Goal: Information Seeking & Learning: Learn about a topic

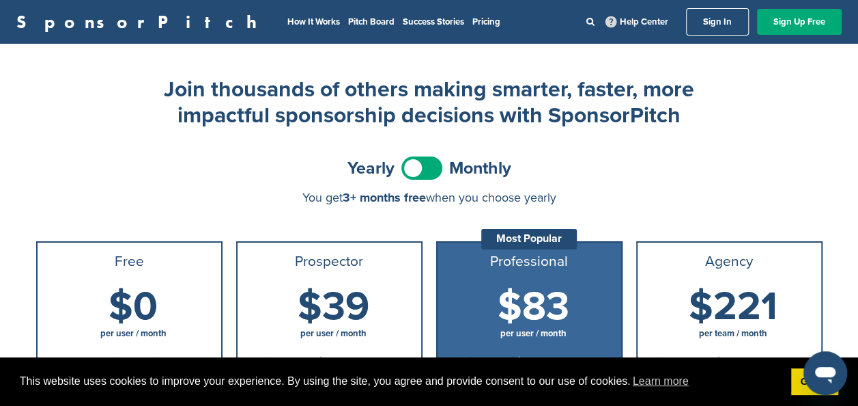
scroll to position [68, 0]
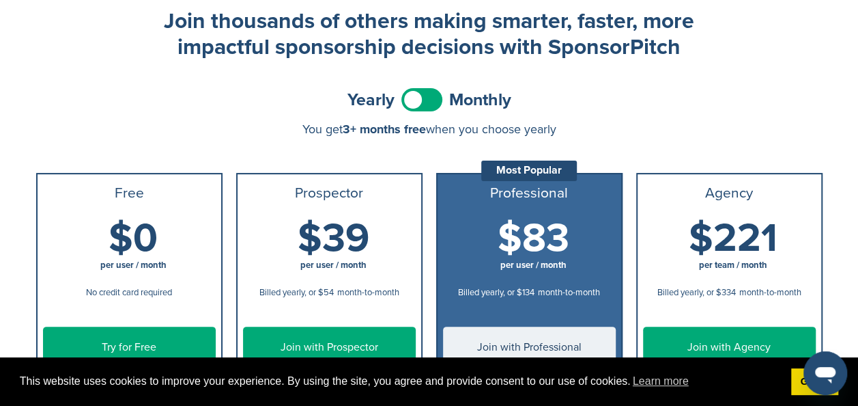
click at [429, 101] on span at bounding box center [421, 99] width 41 height 23
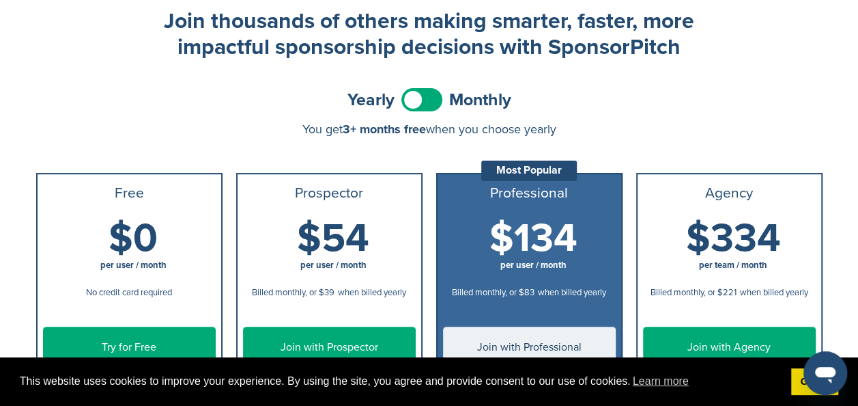
click at [413, 94] on span at bounding box center [421, 99] width 41 height 23
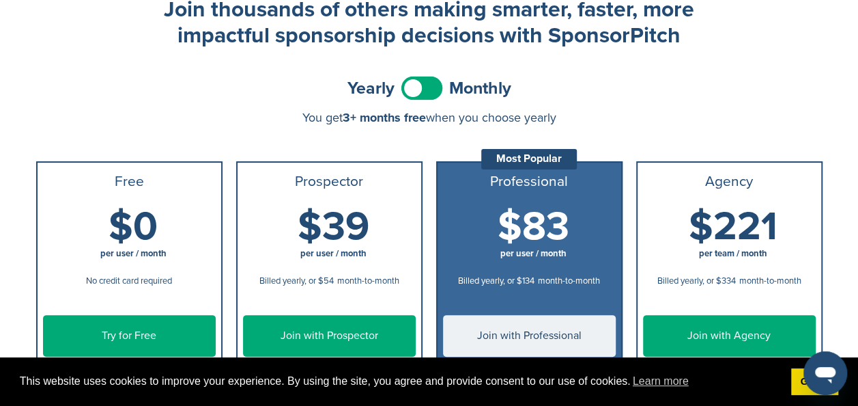
scroll to position [0, 0]
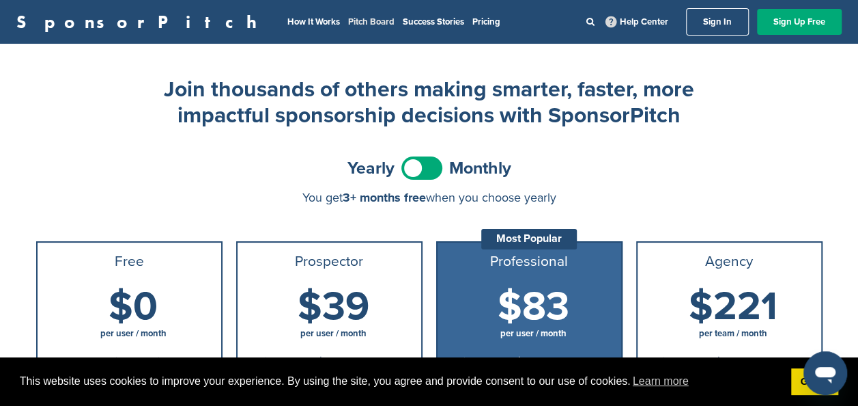
click at [348, 24] on link "Pitch Board" at bounding box center [371, 21] width 46 height 11
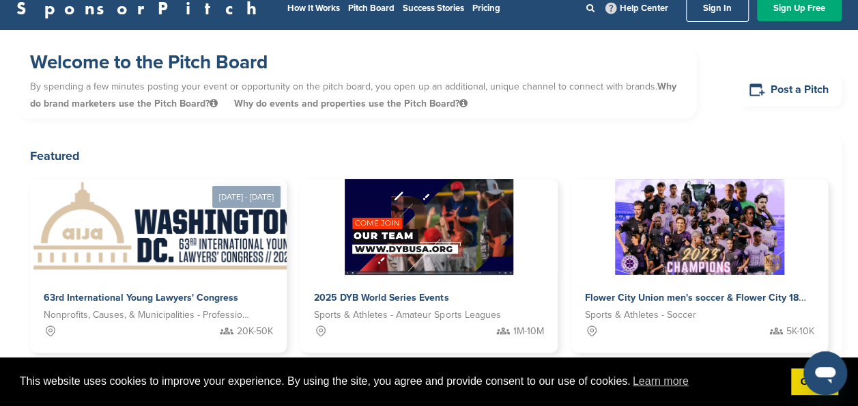
scroll to position [22, 0]
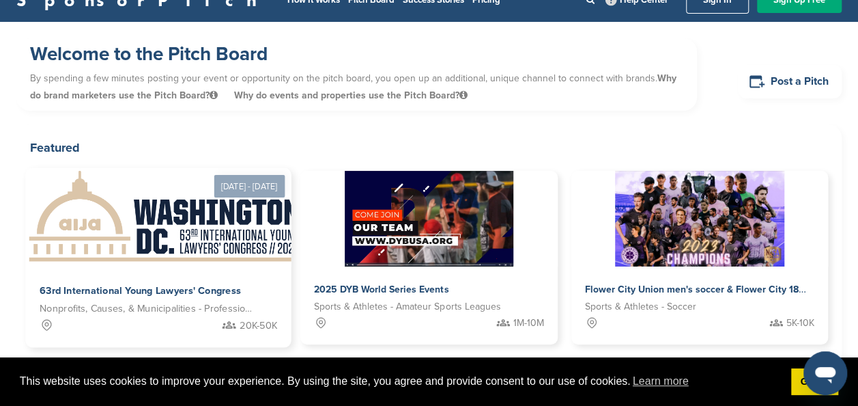
click at [224, 240] on img at bounding box center [165, 217] width 281 height 99
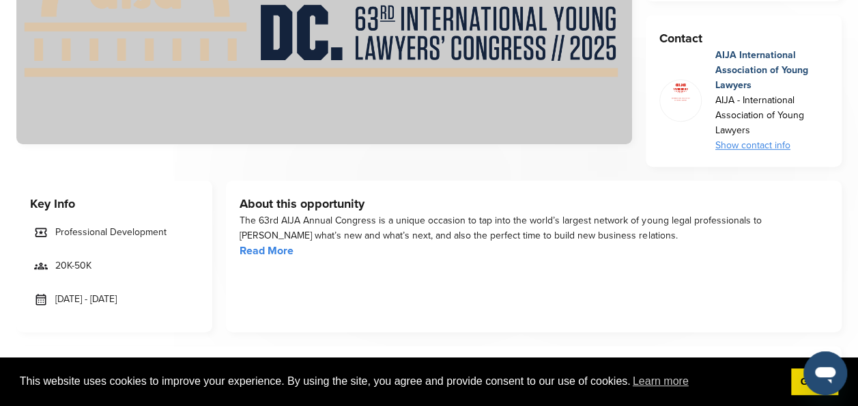
scroll to position [341, 0]
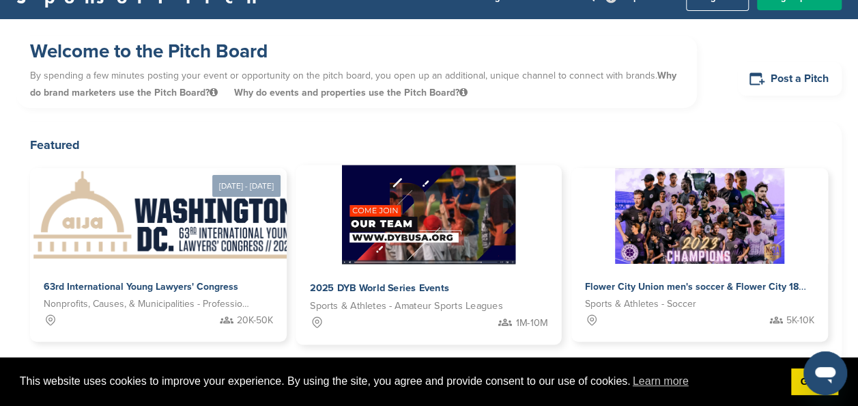
scroll to position [25, 0]
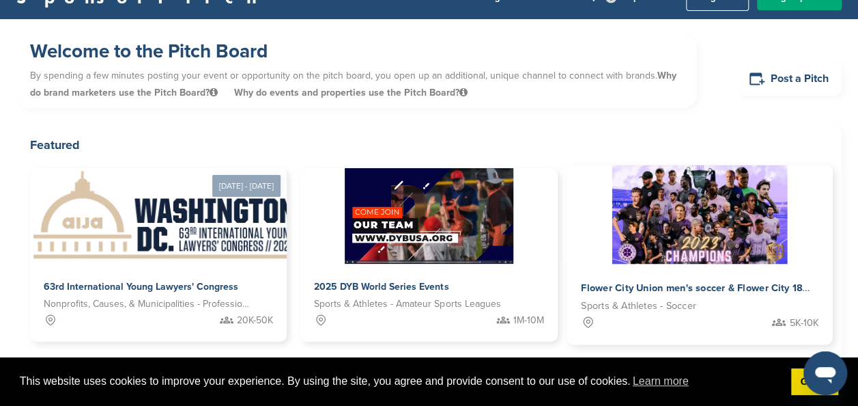
click at [628, 187] on img at bounding box center [699, 214] width 175 height 99
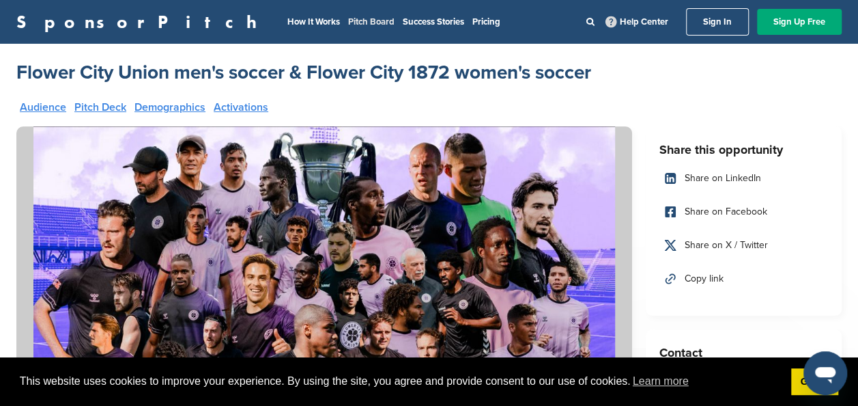
click at [348, 22] on link "Pitch Board" at bounding box center [371, 21] width 46 height 11
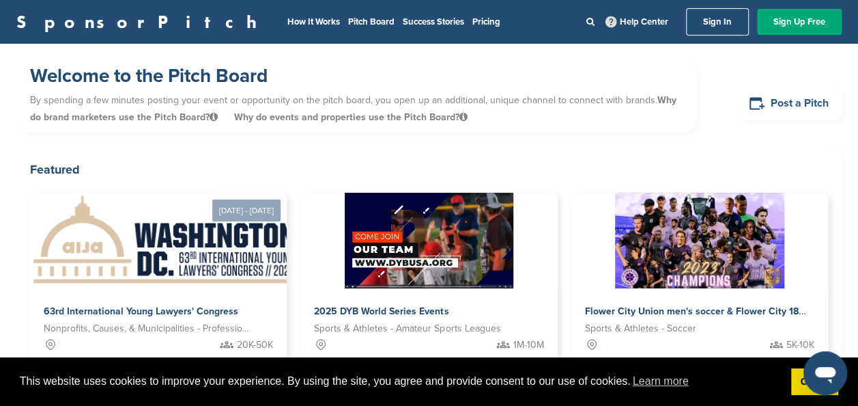
click at [781, 106] on link "Post a Pitch" at bounding box center [790, 103] width 104 height 33
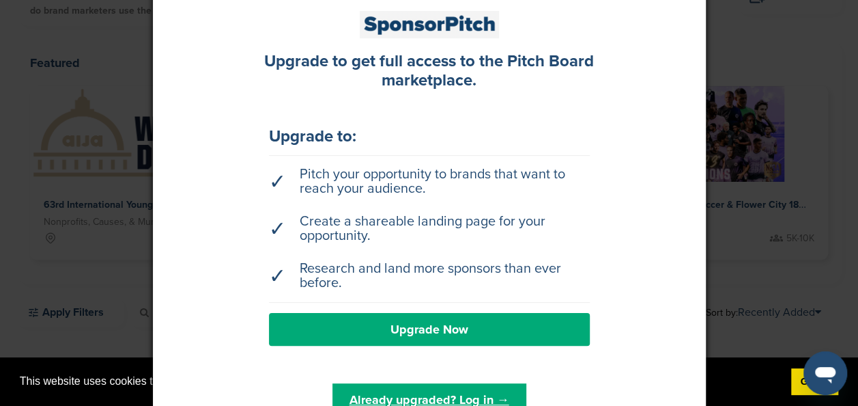
scroll to position [205, 0]
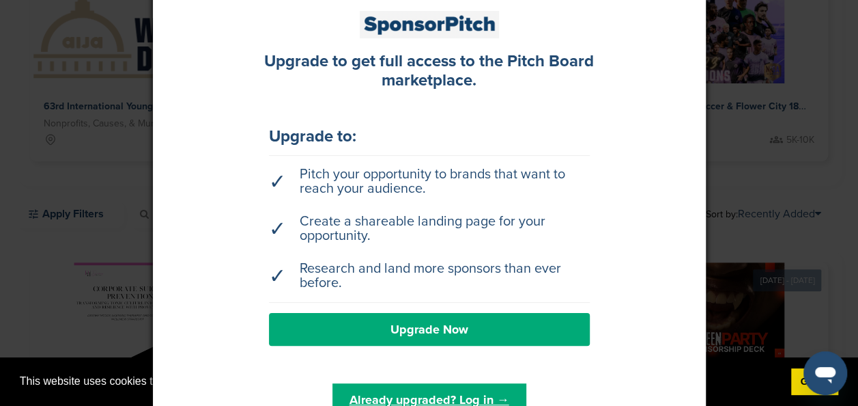
click at [147, 201] on div at bounding box center [429, 203] width 858 height 406
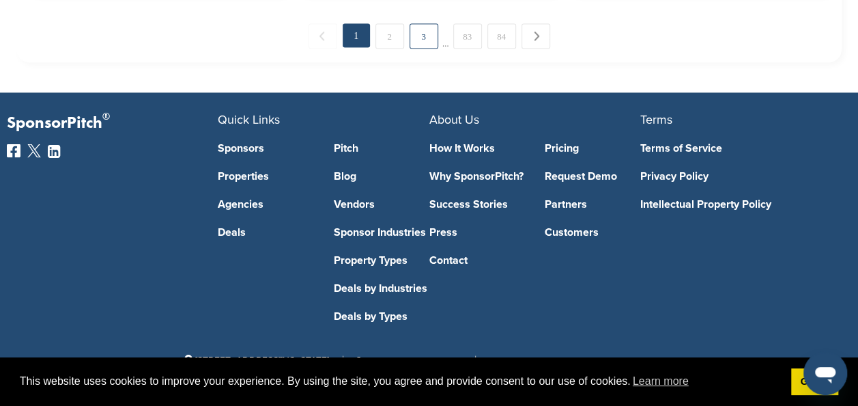
click at [429, 29] on link "3" at bounding box center [424, 35] width 29 height 25
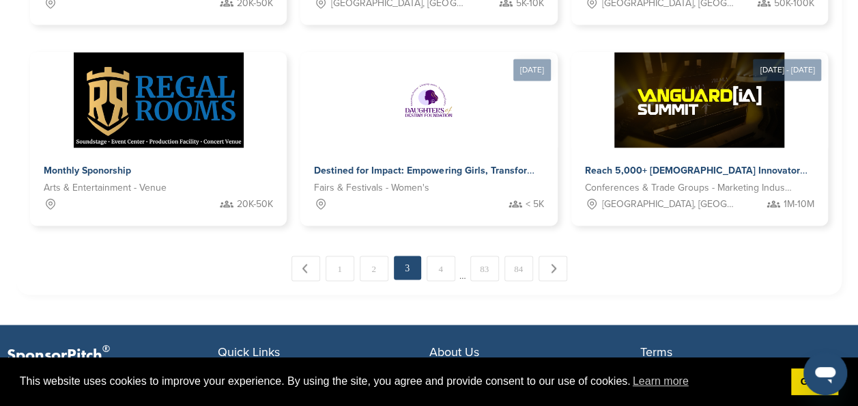
scroll to position [1056, 0]
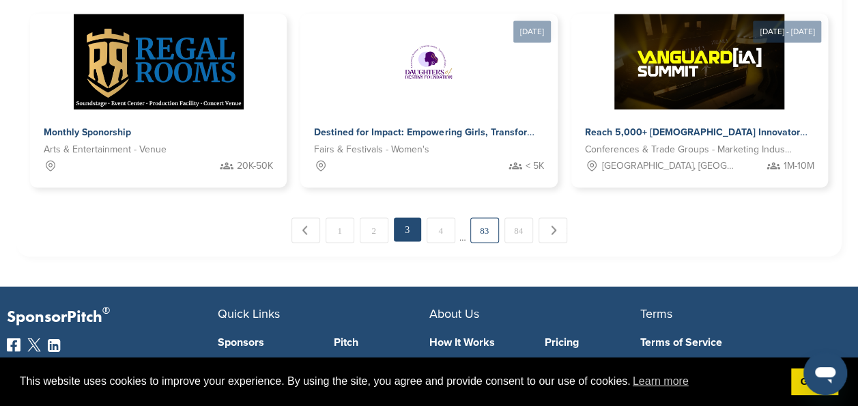
click at [493, 234] on link "83" at bounding box center [484, 229] width 29 height 25
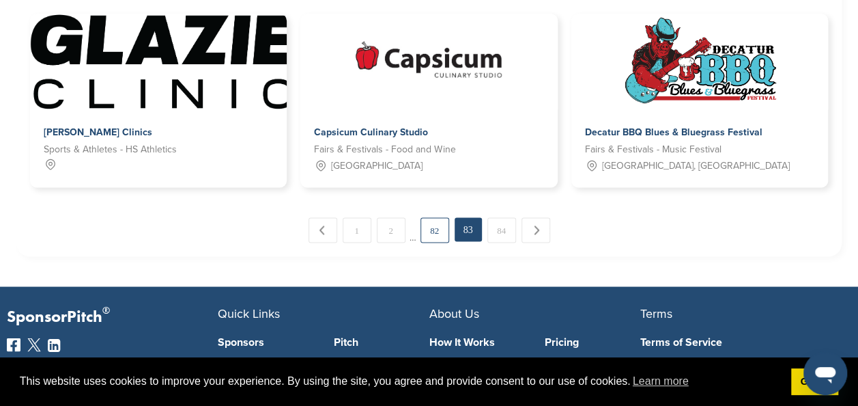
click at [436, 225] on link "82" at bounding box center [435, 229] width 29 height 25
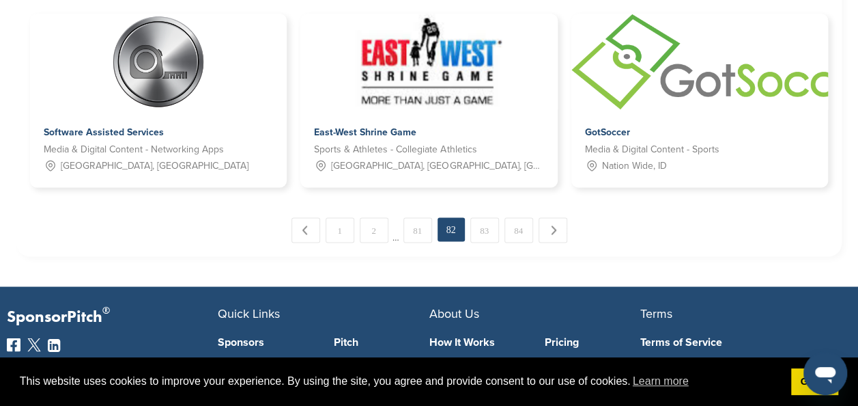
click at [418, 228] on link "81" at bounding box center [418, 229] width 29 height 25
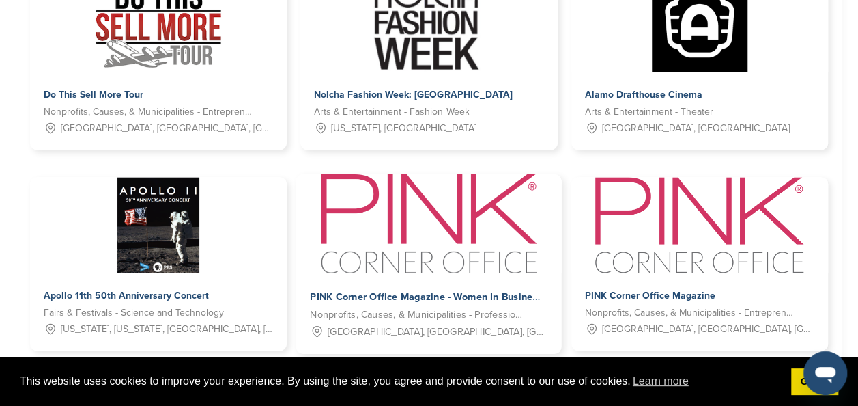
scroll to position [987, 0]
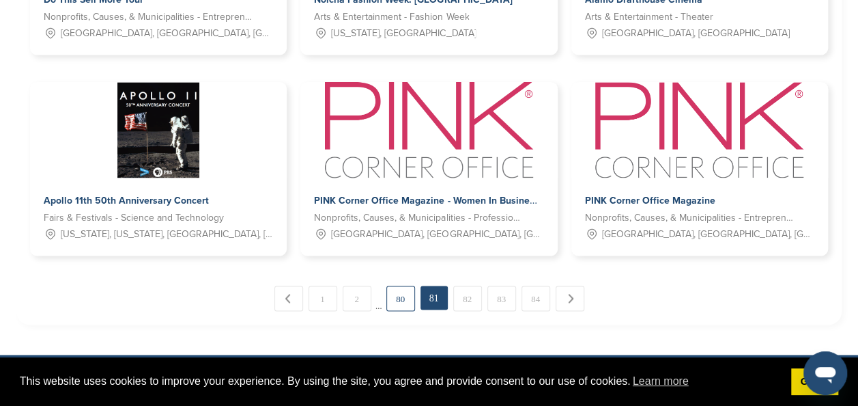
click at [402, 299] on link "80" at bounding box center [400, 297] width 29 height 25
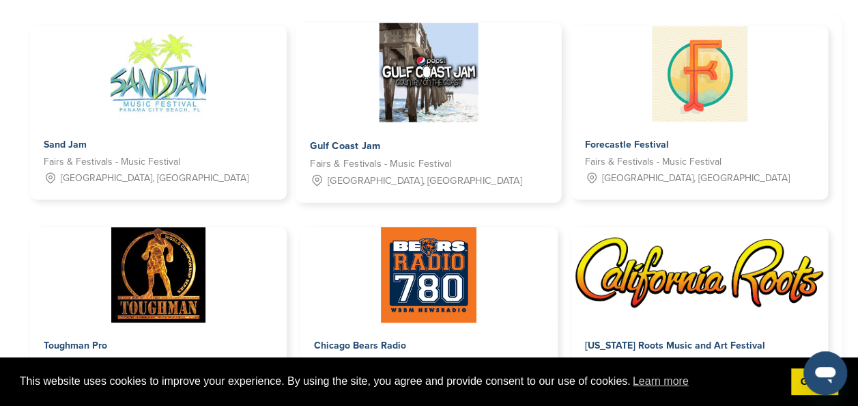
click at [448, 74] on img at bounding box center [429, 72] width 99 height 99
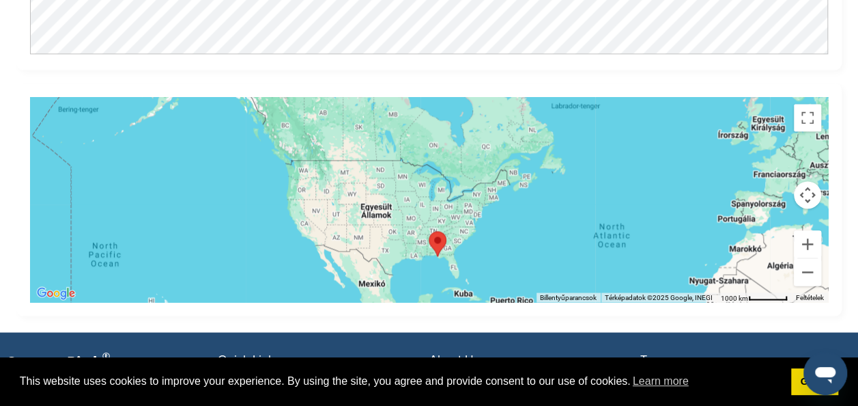
scroll to position [1092, 0]
